Goal: Information Seeking & Learning: Learn about a topic

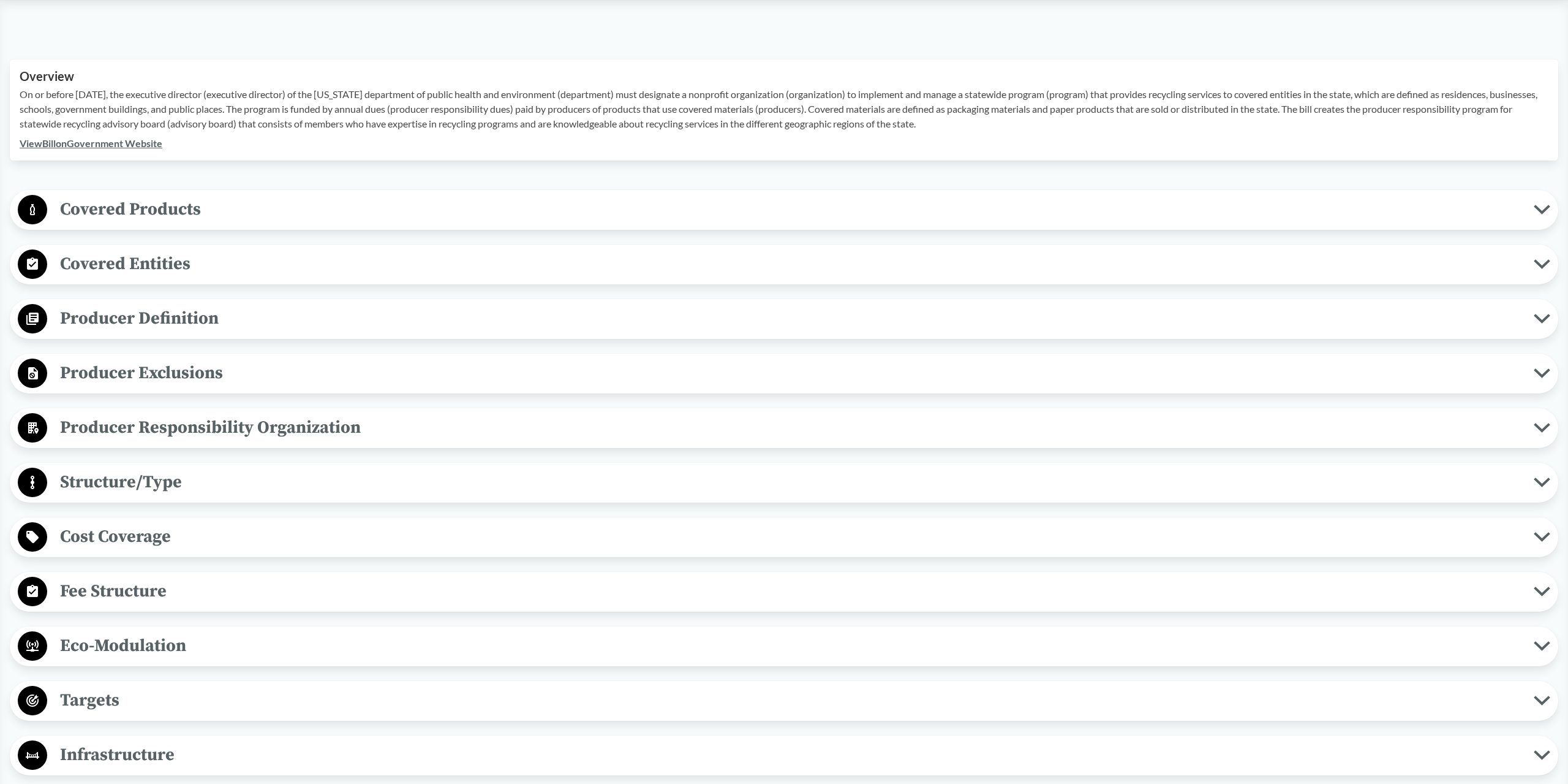
scroll to position [438, 0]
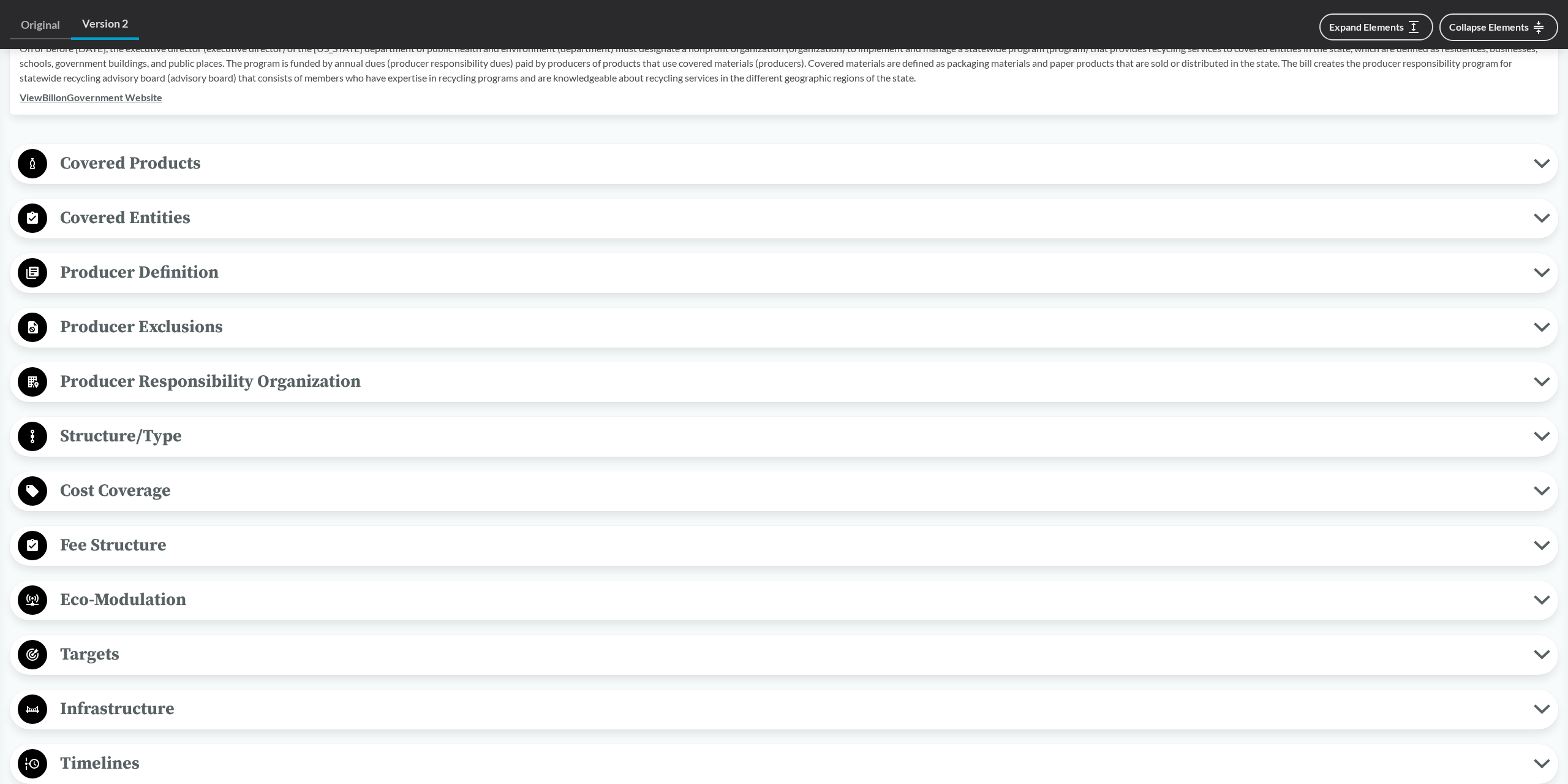
click at [283, 539] on span "Fee Structure" at bounding box center [789, 545] width 1486 height 28
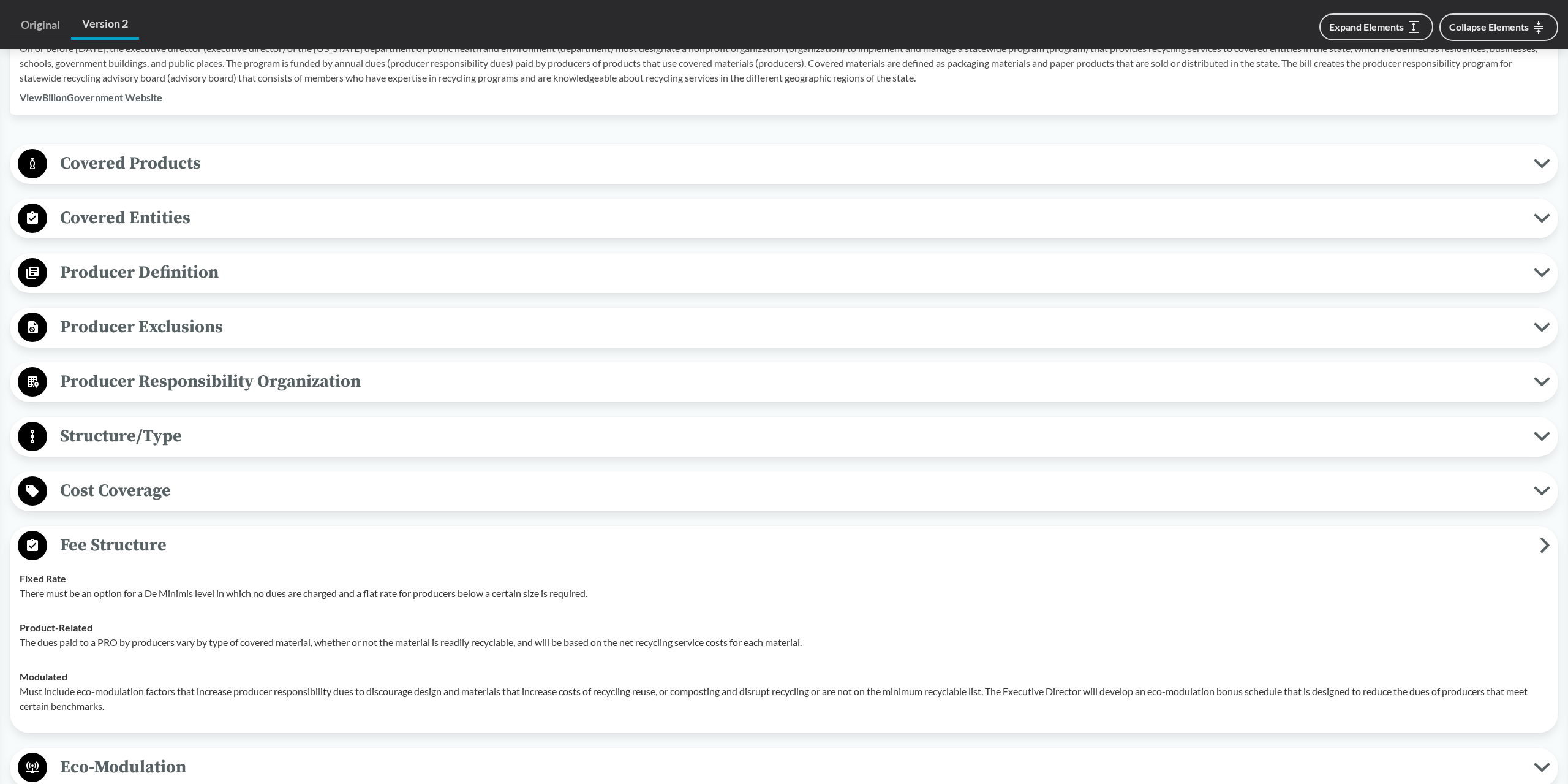
click at [243, 496] on span "Cost Coverage" at bounding box center [789, 490] width 1486 height 28
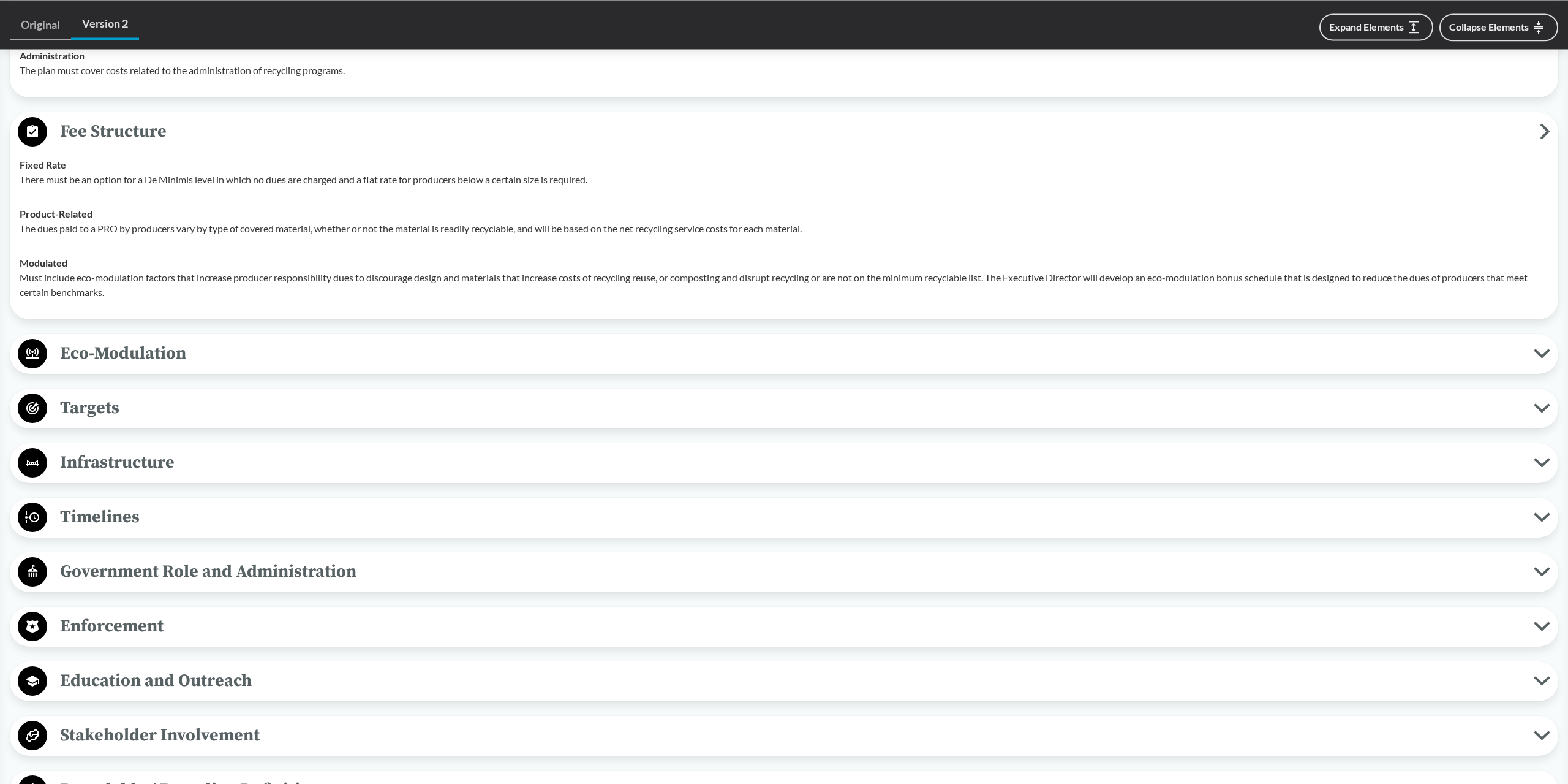
scroll to position [1063, 0]
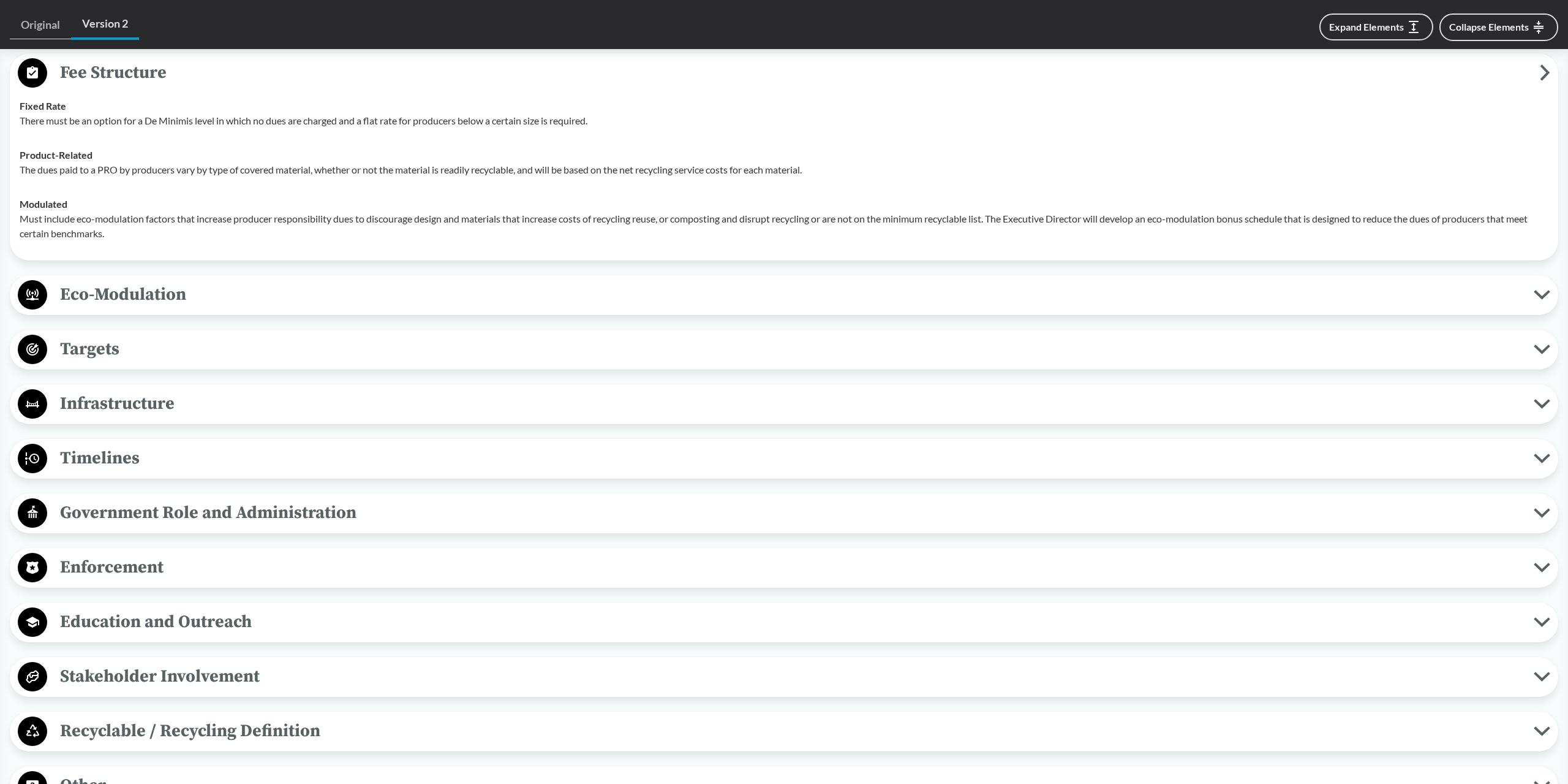
click at [186, 299] on span "Eco-Modulation" at bounding box center [789, 294] width 1486 height 28
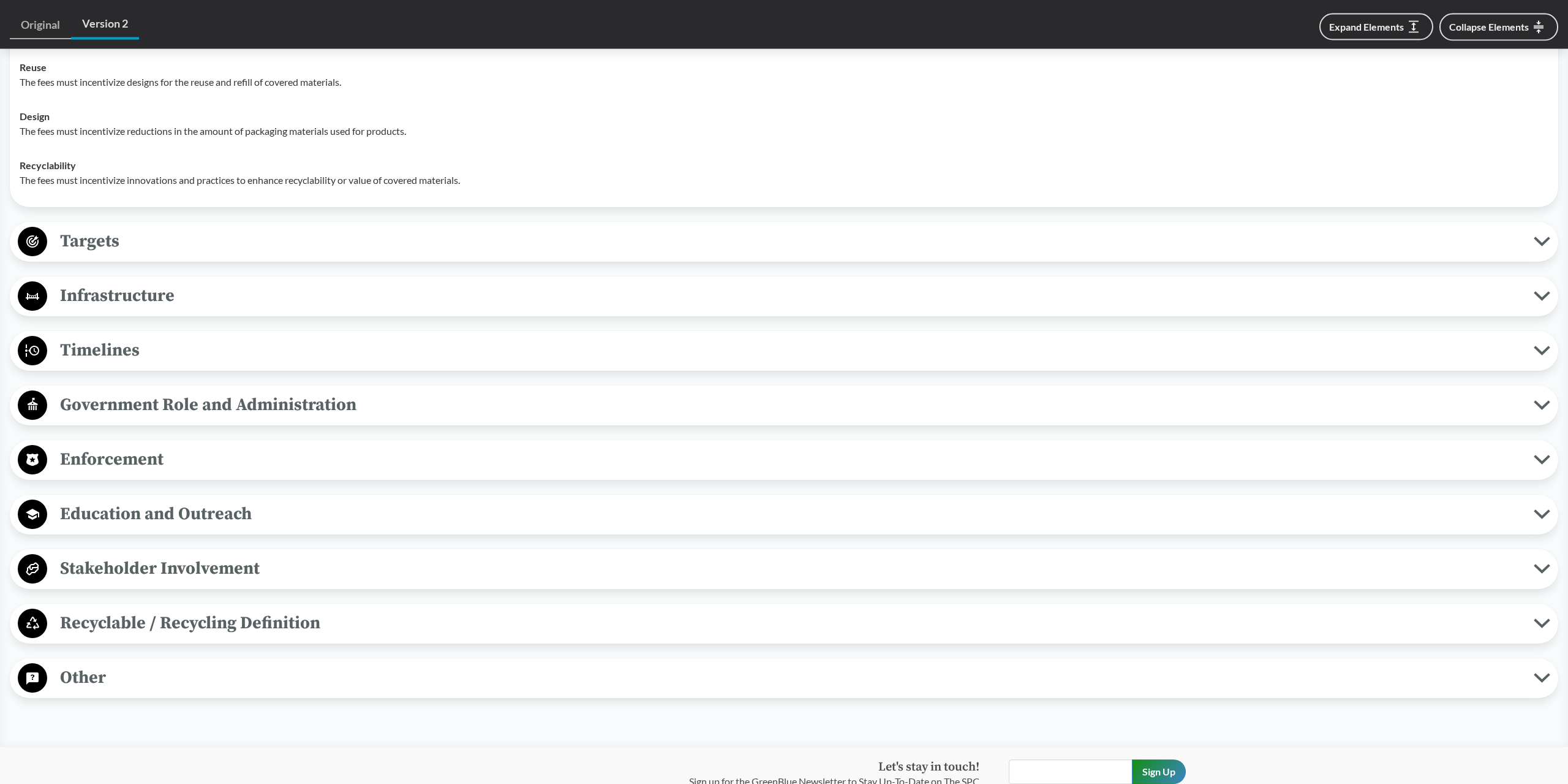
scroll to position [1375, 0]
click at [178, 243] on span "Targets" at bounding box center [789, 238] width 1486 height 28
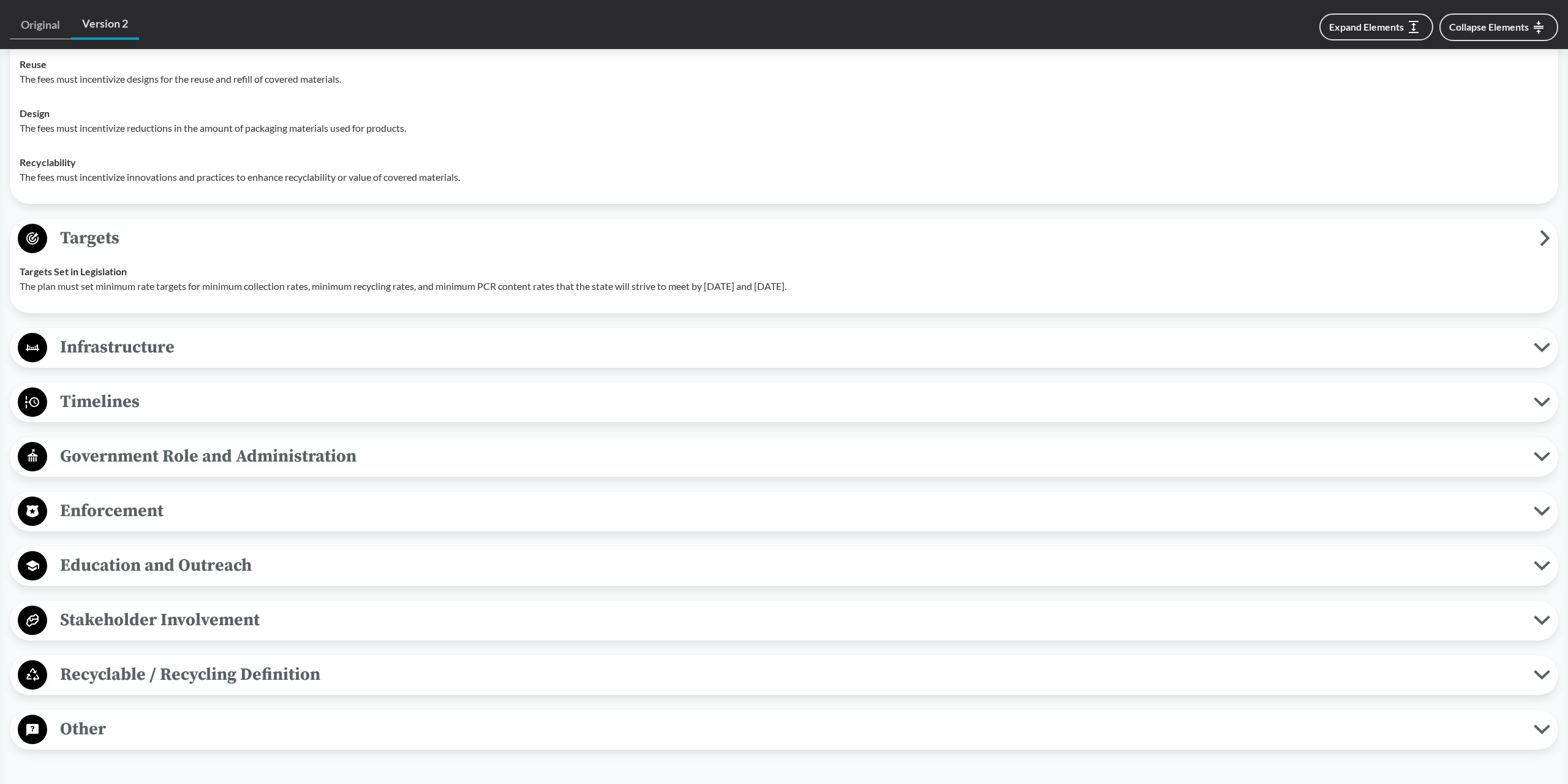
click at [178, 339] on span "Infrastructure" at bounding box center [789, 347] width 1486 height 28
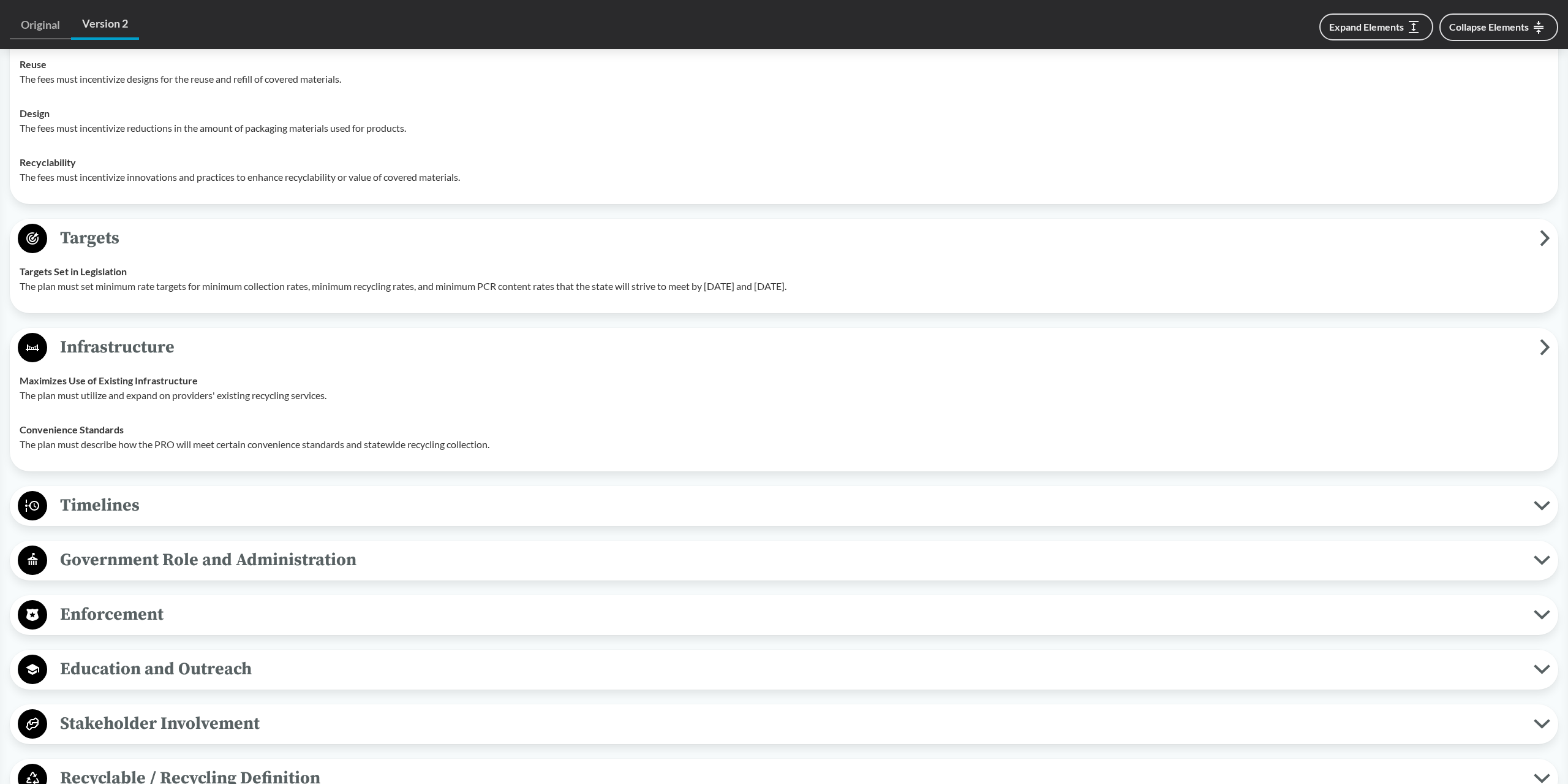
click at [159, 514] on span "Timelines" at bounding box center [789, 505] width 1486 height 28
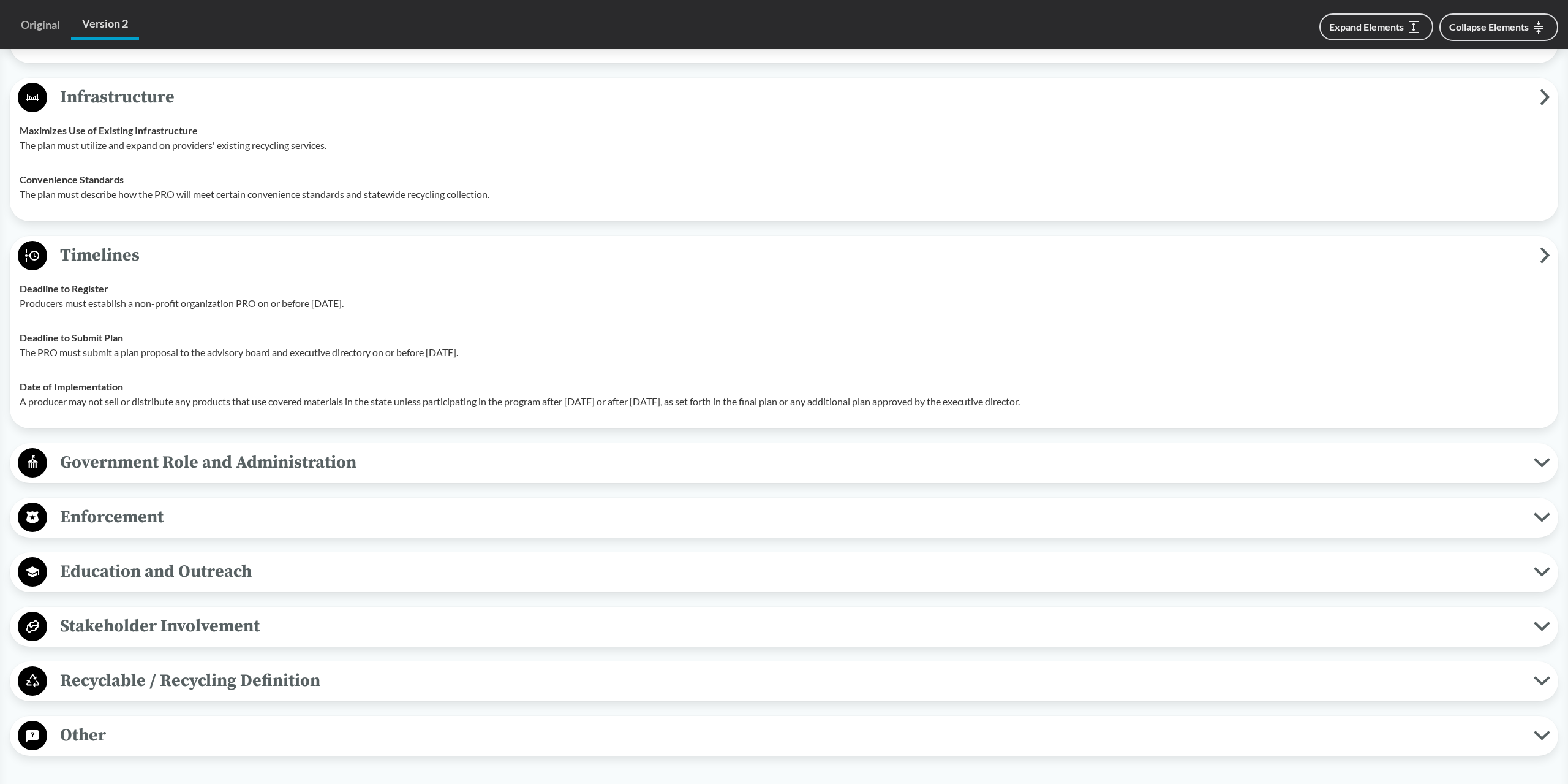
click at [168, 458] on span "Government Role and Administration" at bounding box center [789, 463] width 1486 height 28
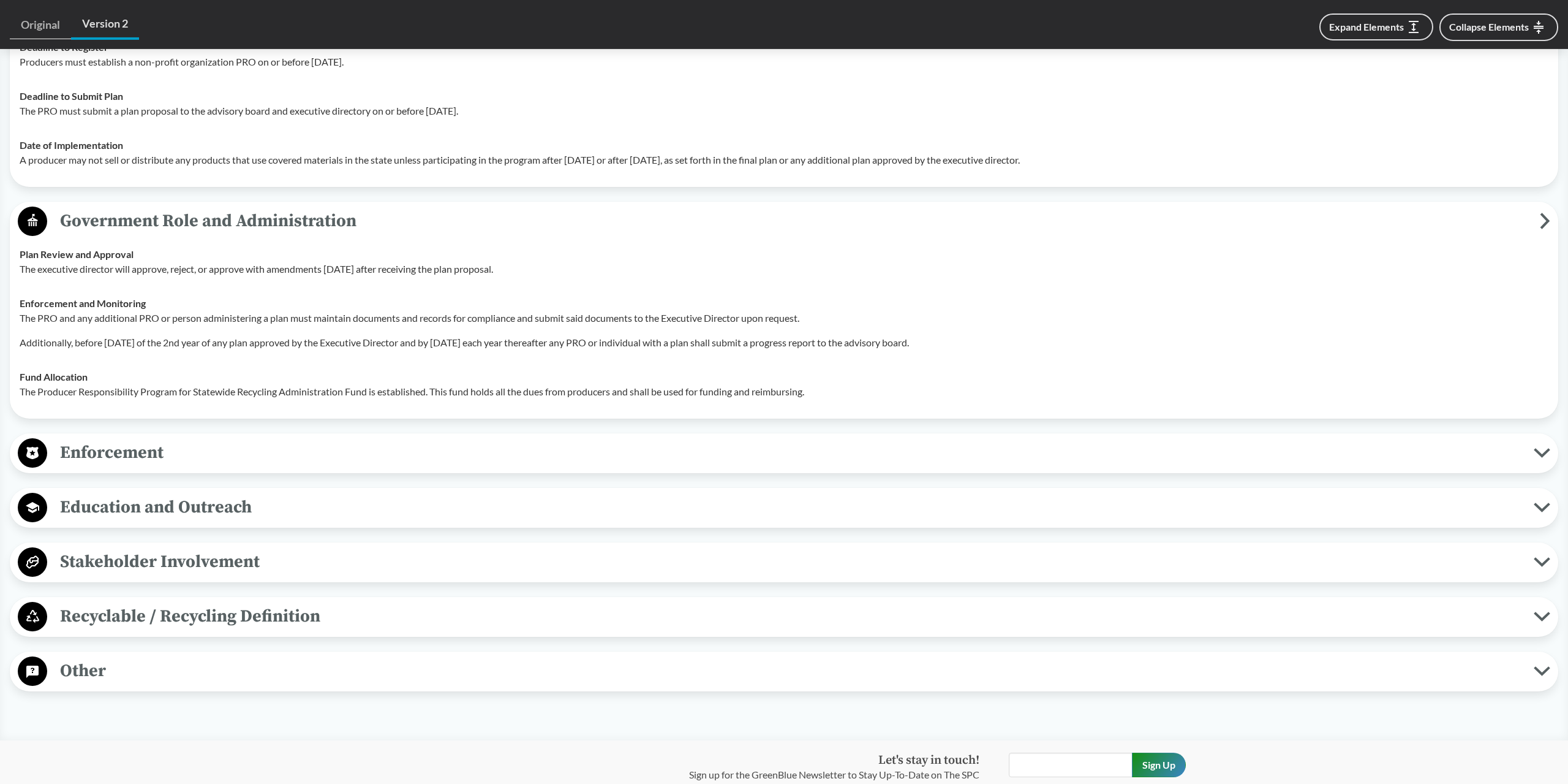
scroll to position [1875, 0]
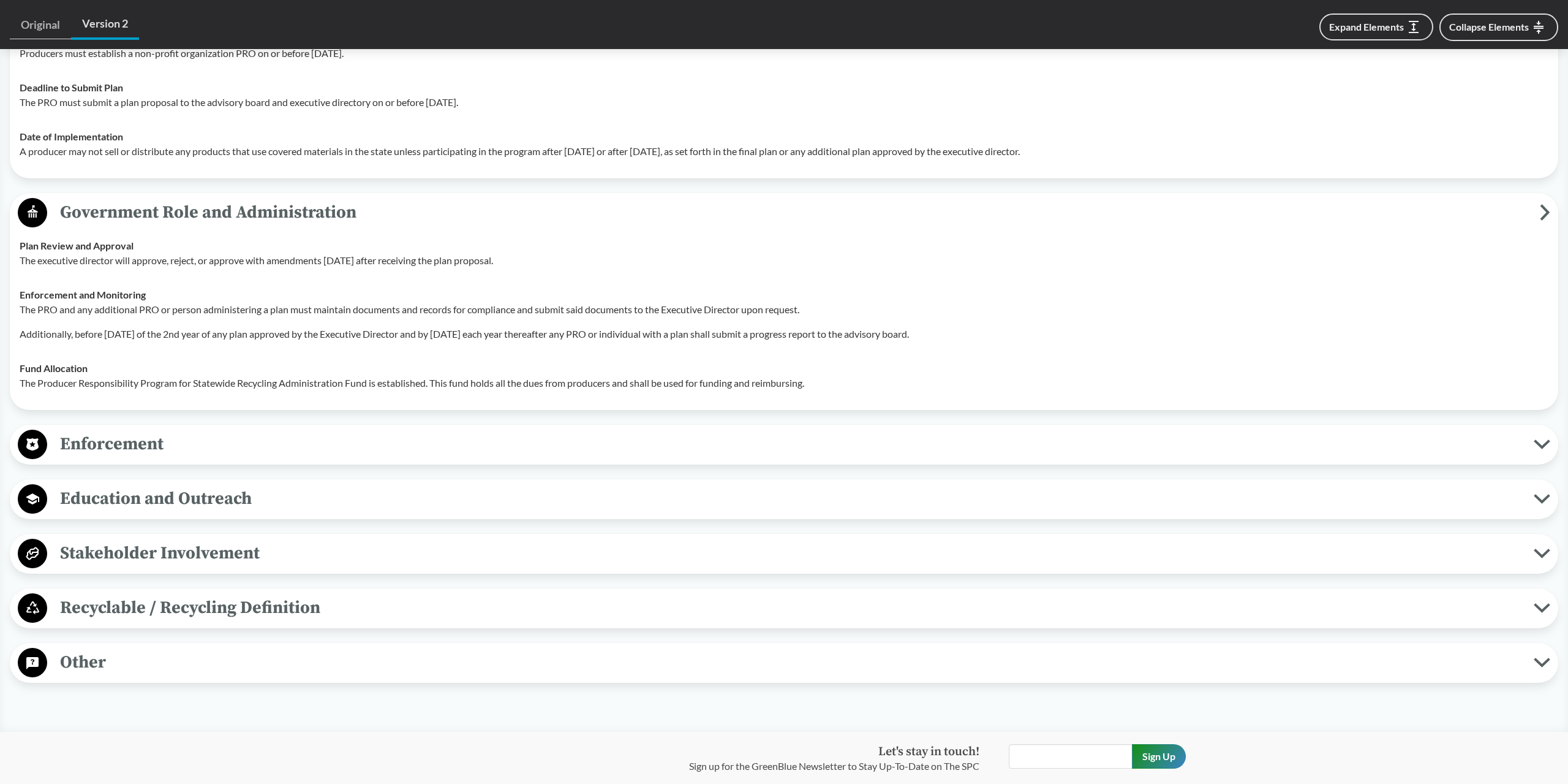
click at [199, 449] on span "Enforcement" at bounding box center [789, 444] width 1486 height 28
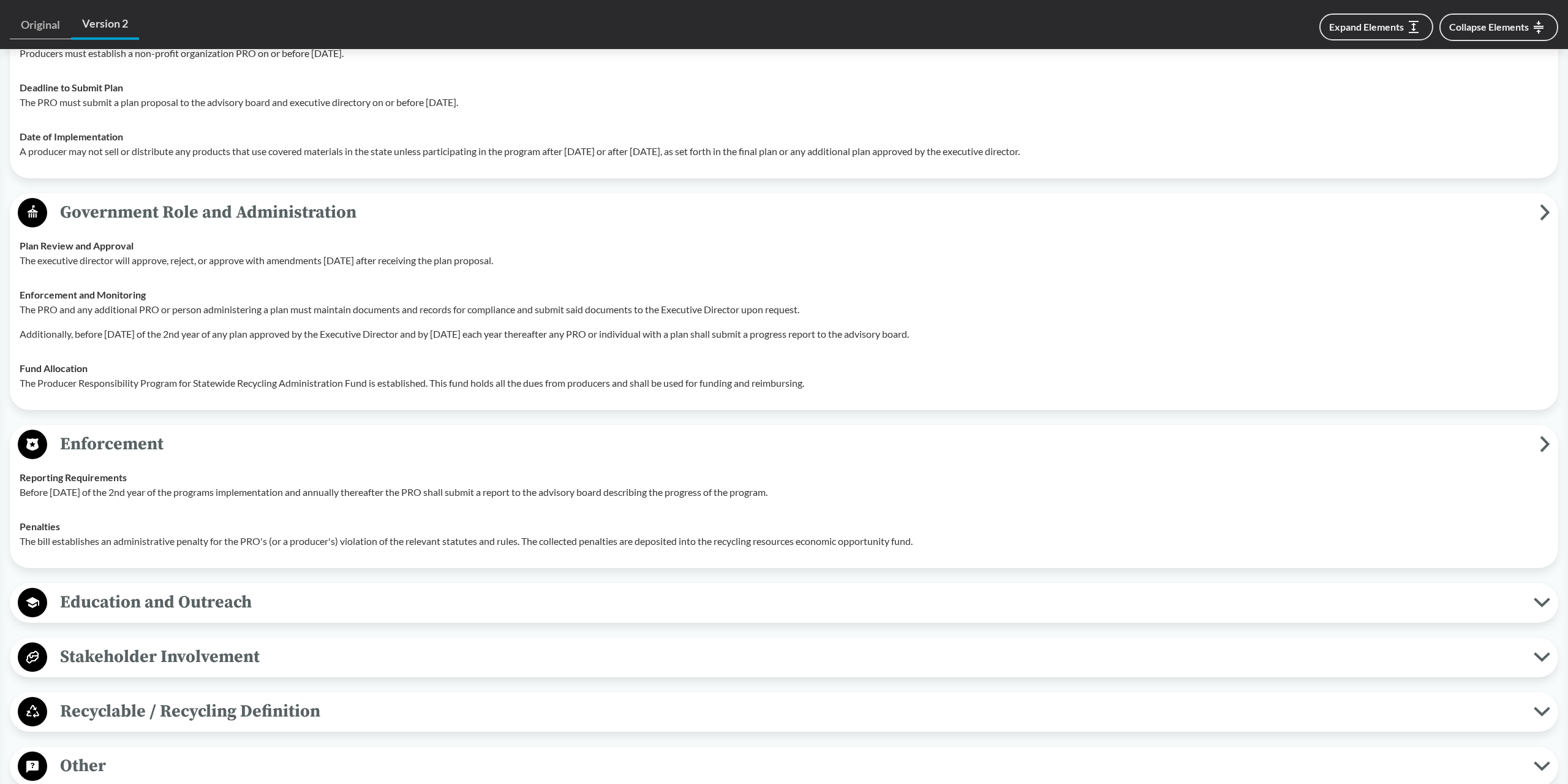
click at [207, 613] on span "Education and Outreach" at bounding box center [789, 602] width 1486 height 28
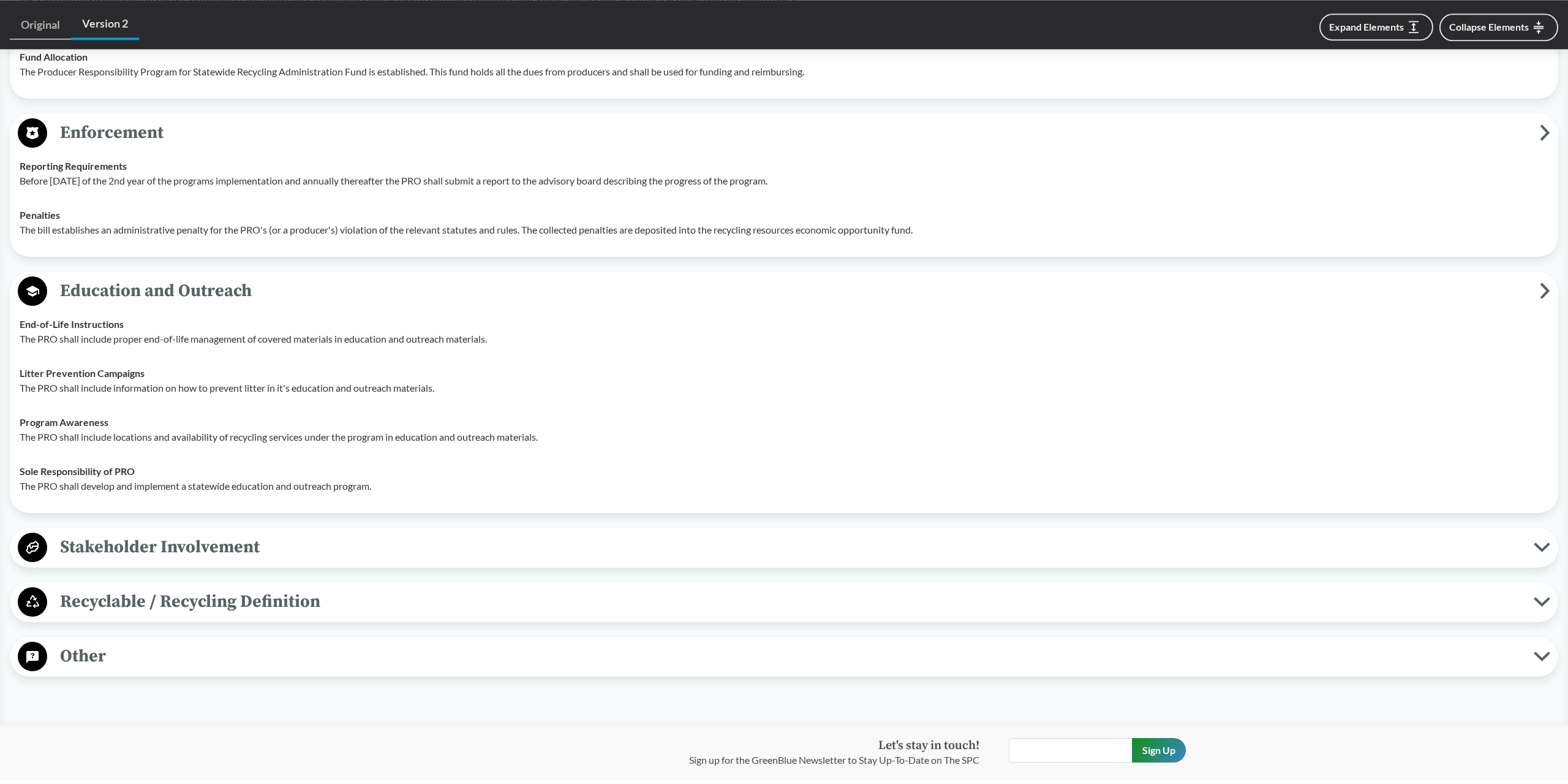
scroll to position [2188, 0]
click at [207, 540] on span "Stakeholder Involvement" at bounding box center [789, 546] width 1486 height 28
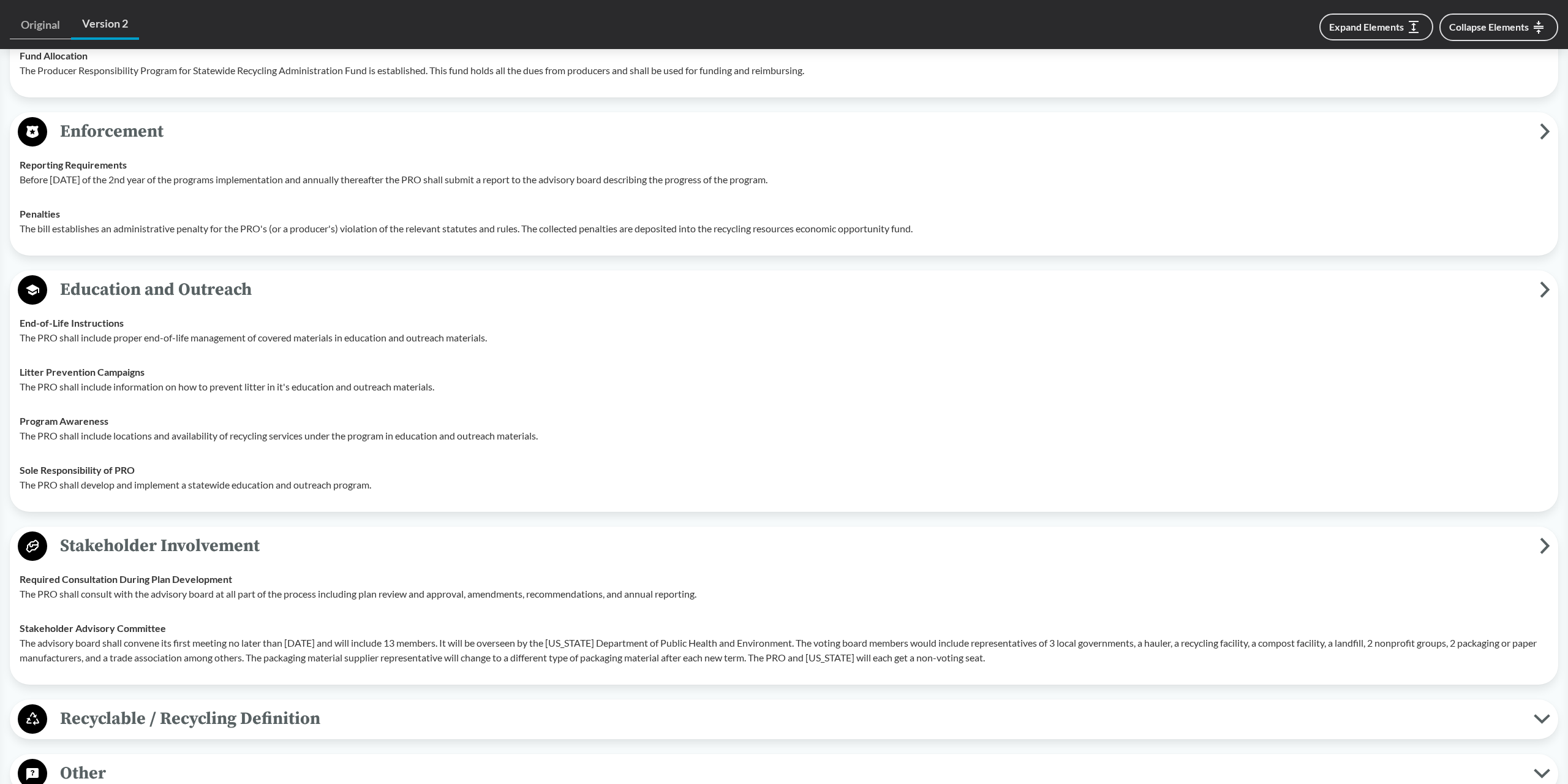
scroll to position [2438, 0]
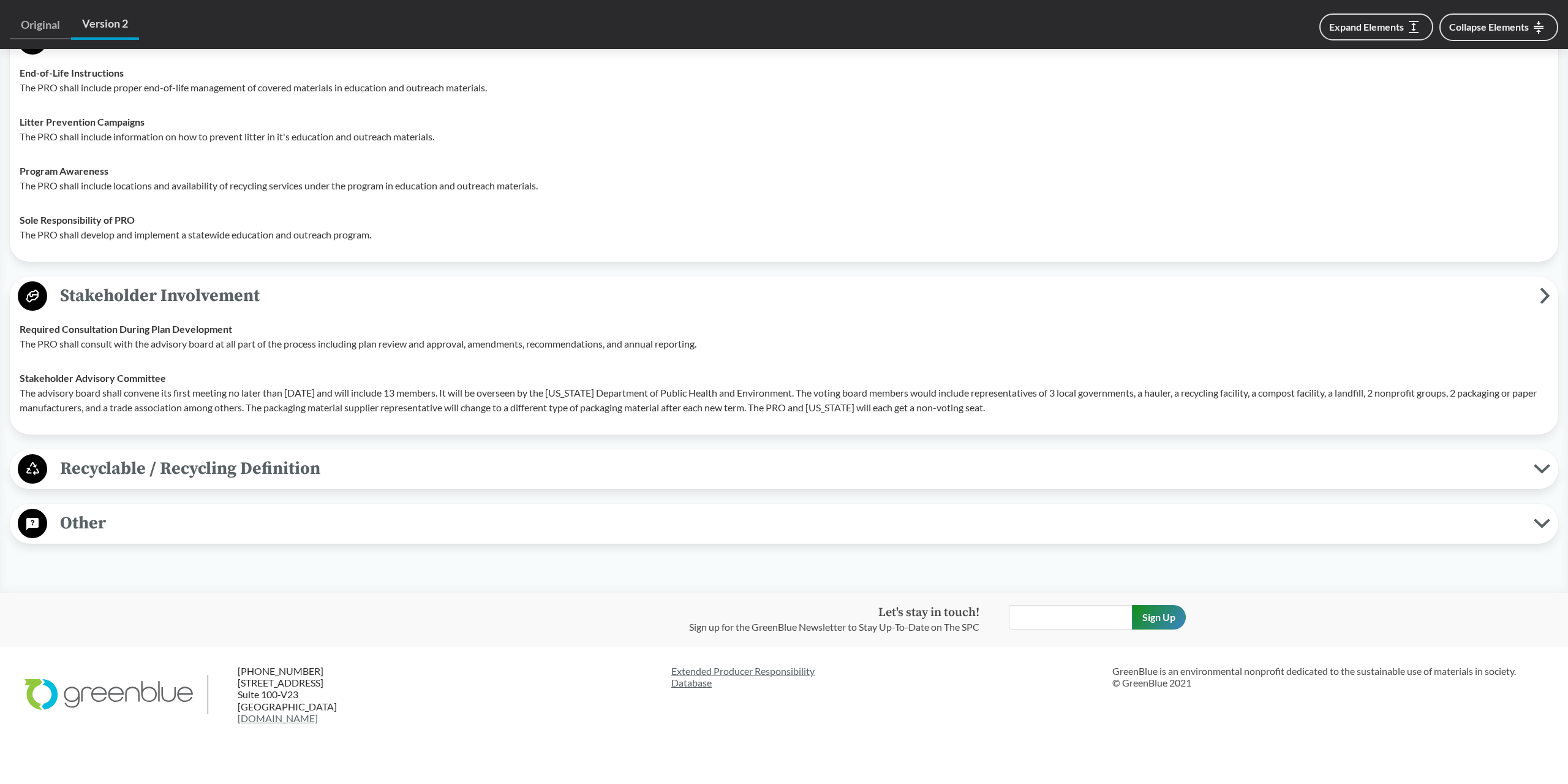
click at [208, 475] on span "Recyclable / Recycling Definition" at bounding box center [789, 469] width 1486 height 28
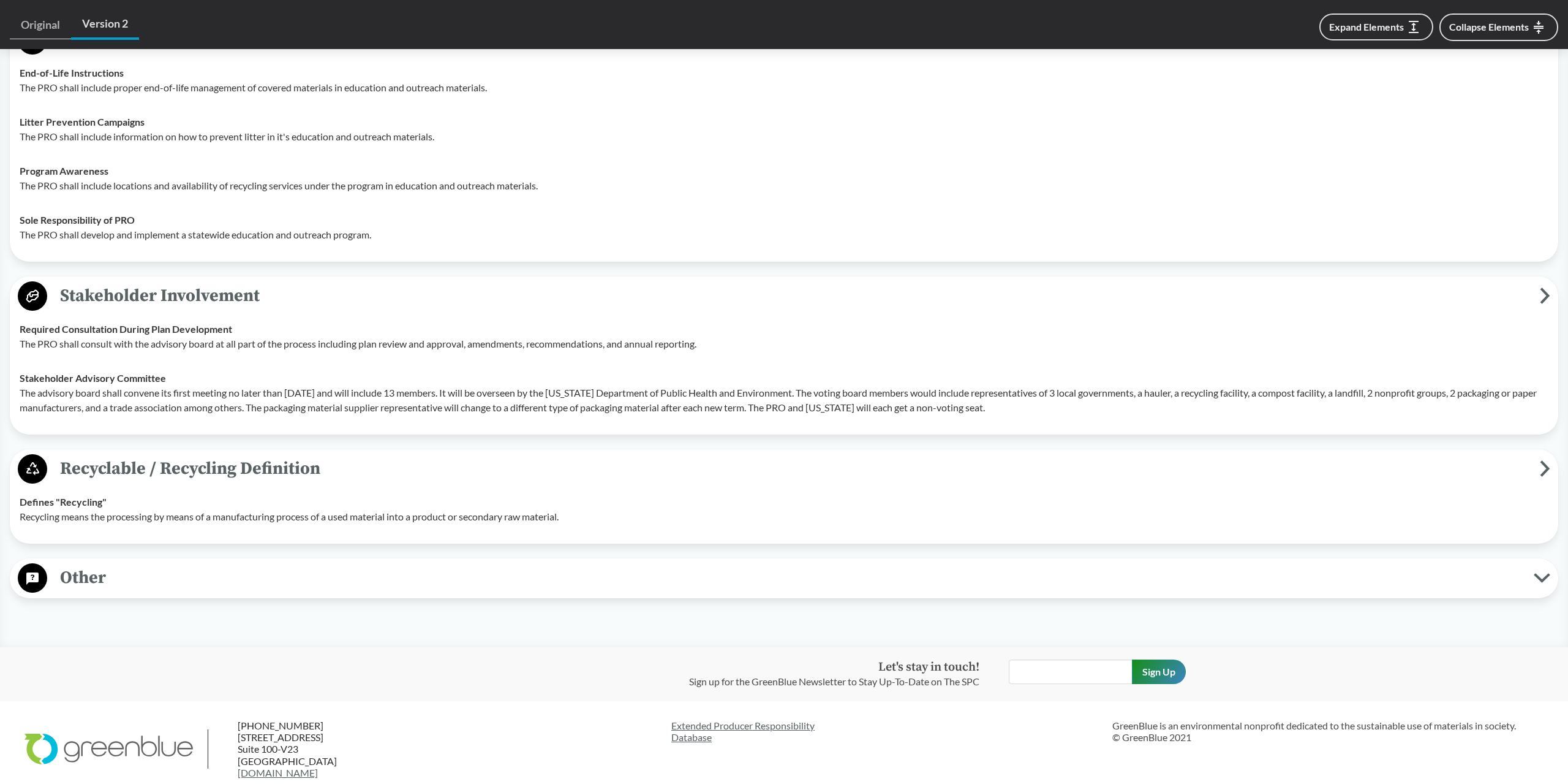
click at [204, 591] on button "Other" at bounding box center [784, 577] width 1539 height 31
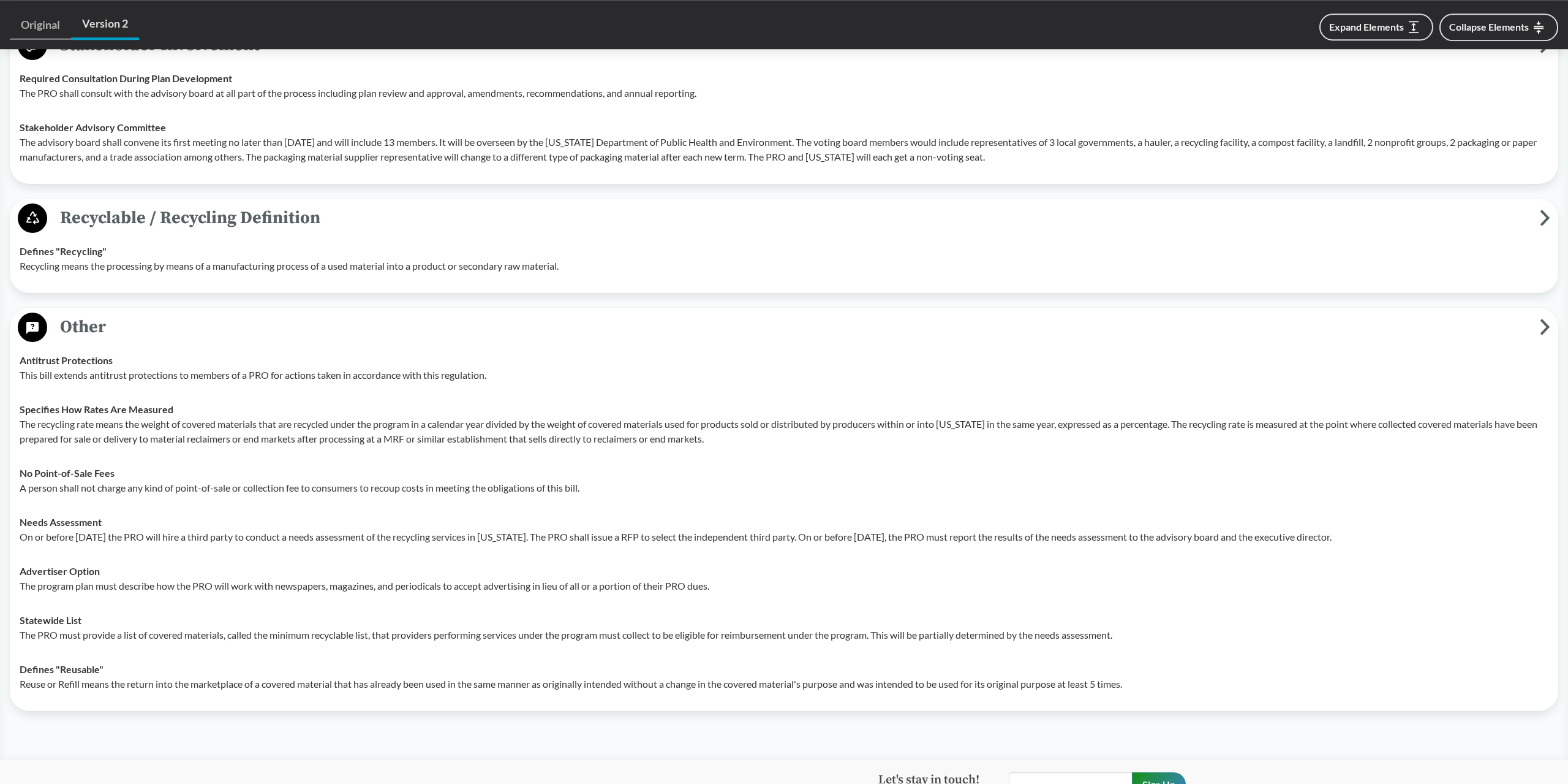
scroll to position [2687, 0]
